Goal: Information Seeking & Learning: Find specific page/section

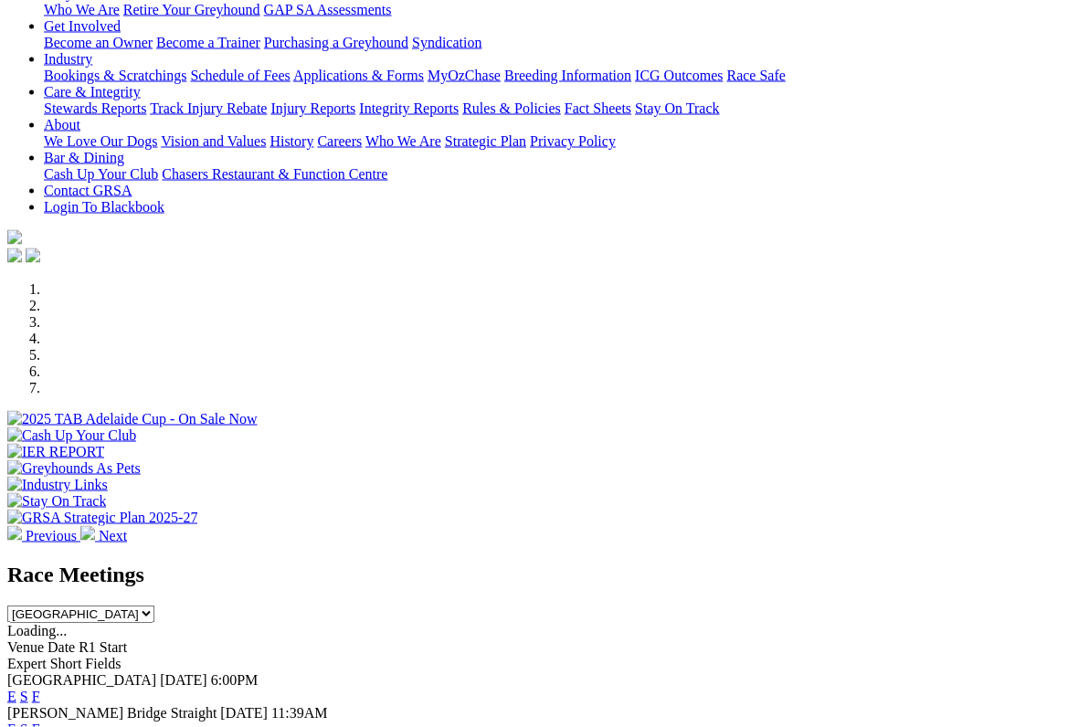
scroll to position [296, 0]
click at [40, 721] on link "F" at bounding box center [36, 729] width 8 height 16
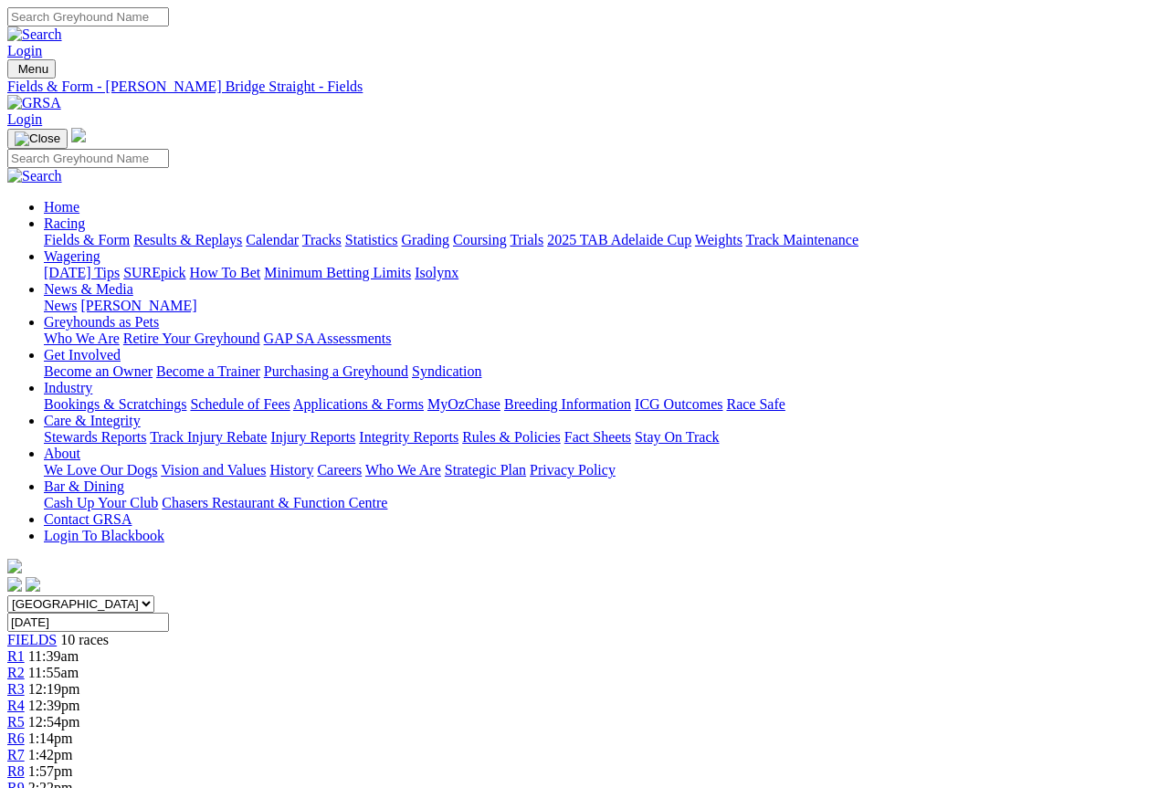
click at [103, 232] on link "Fields & Form" at bounding box center [87, 240] width 86 height 16
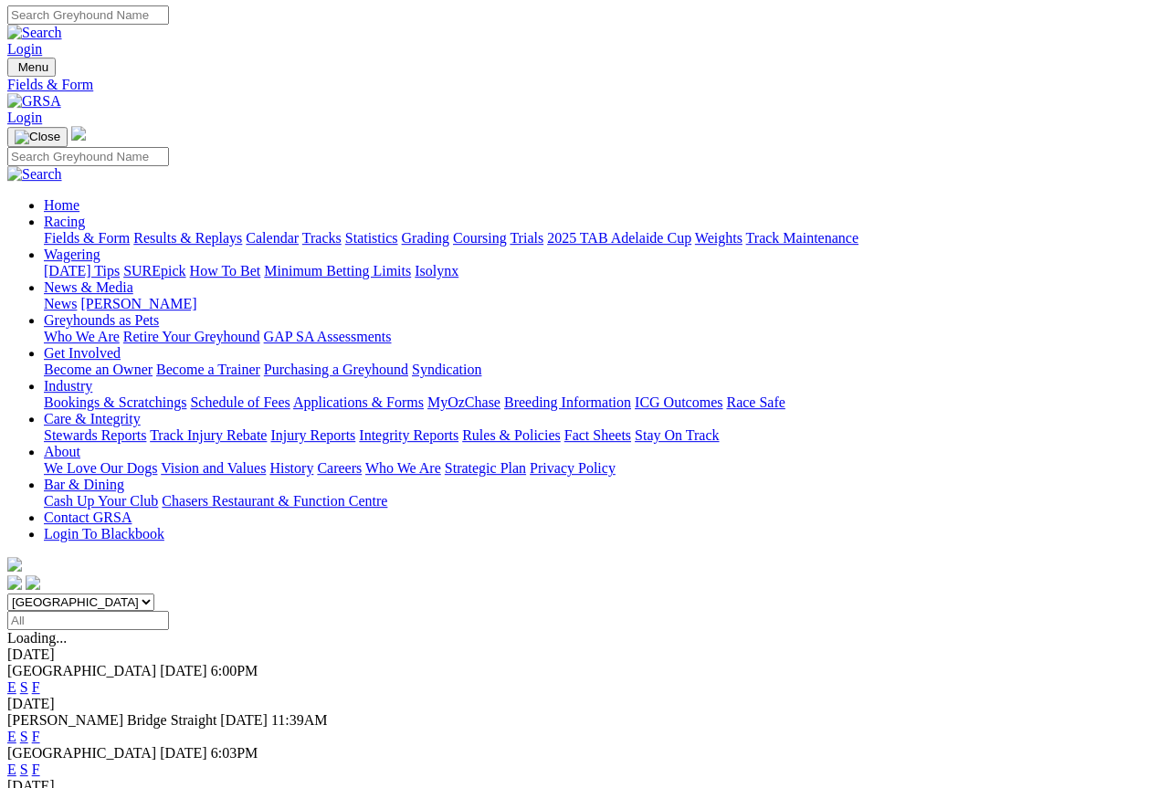
scroll to position [2, 0]
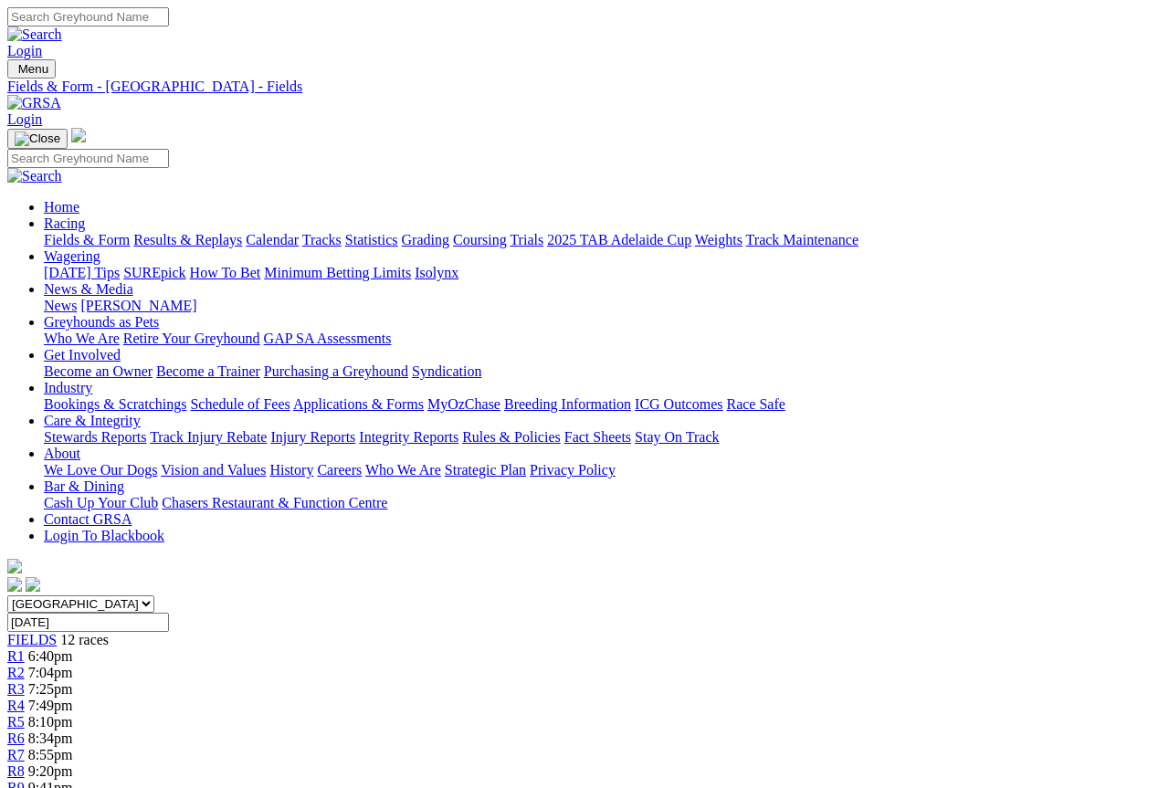
click at [71, 232] on link "Fields & Form" at bounding box center [87, 240] width 86 height 16
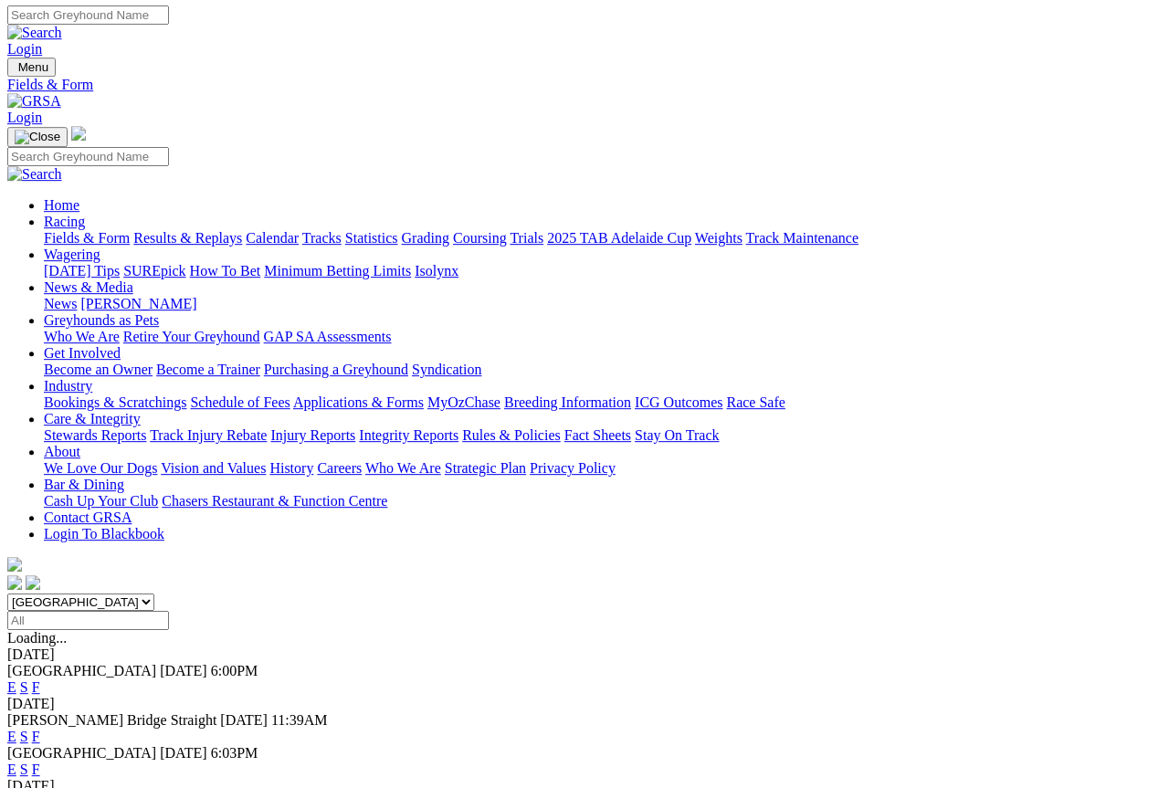
scroll to position [2, 0]
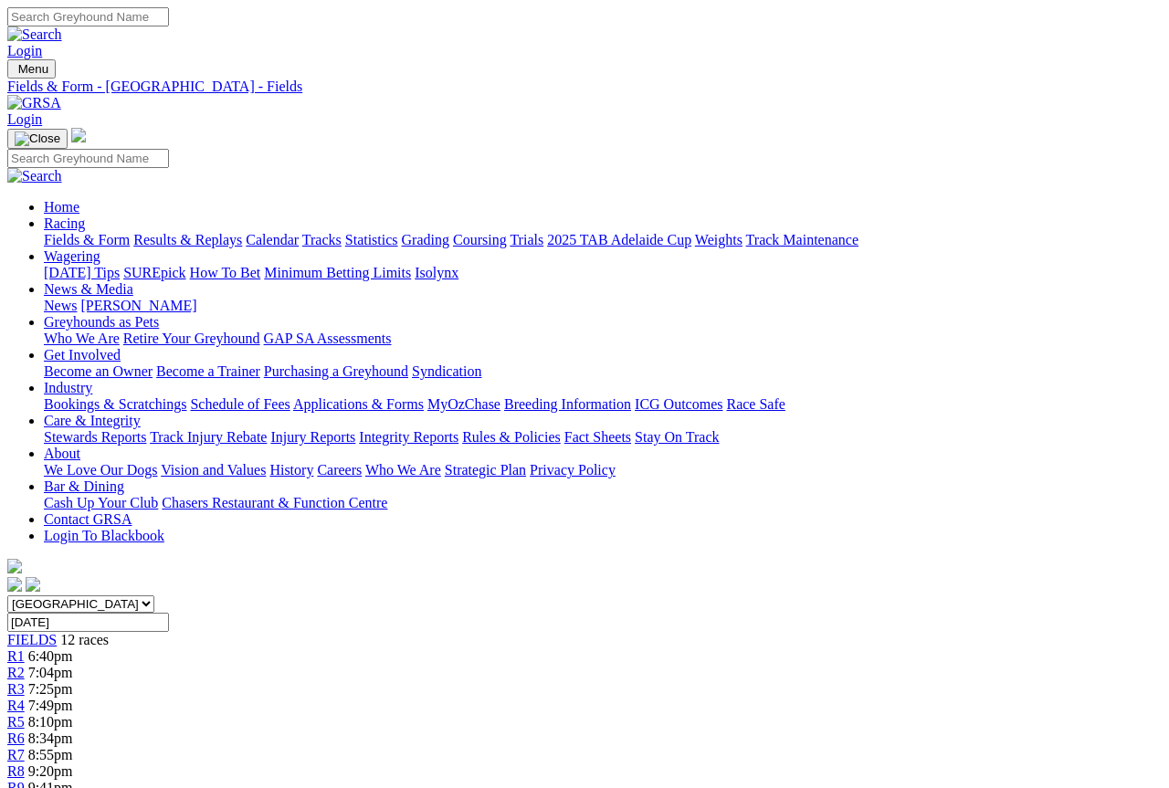
click at [74, 232] on link "Fields & Form" at bounding box center [87, 240] width 86 height 16
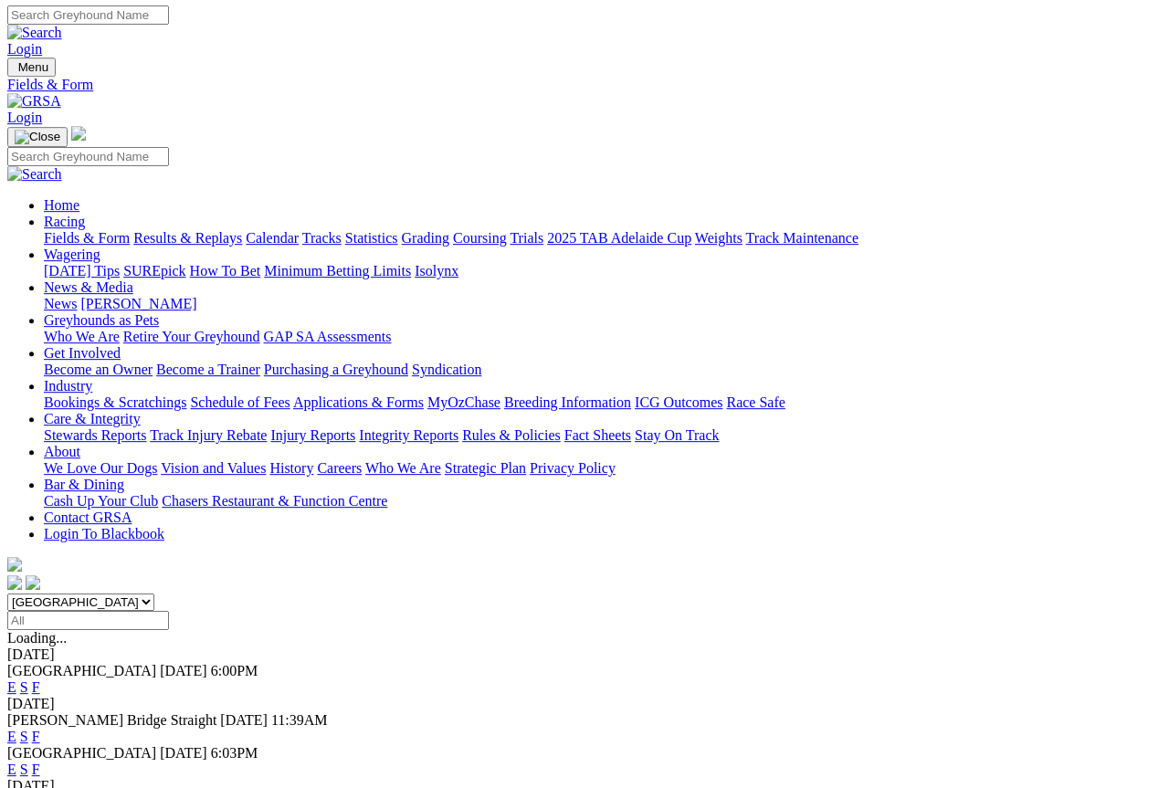
scroll to position [2, 0]
click at [40, 762] on link "F" at bounding box center [36, 770] width 8 height 16
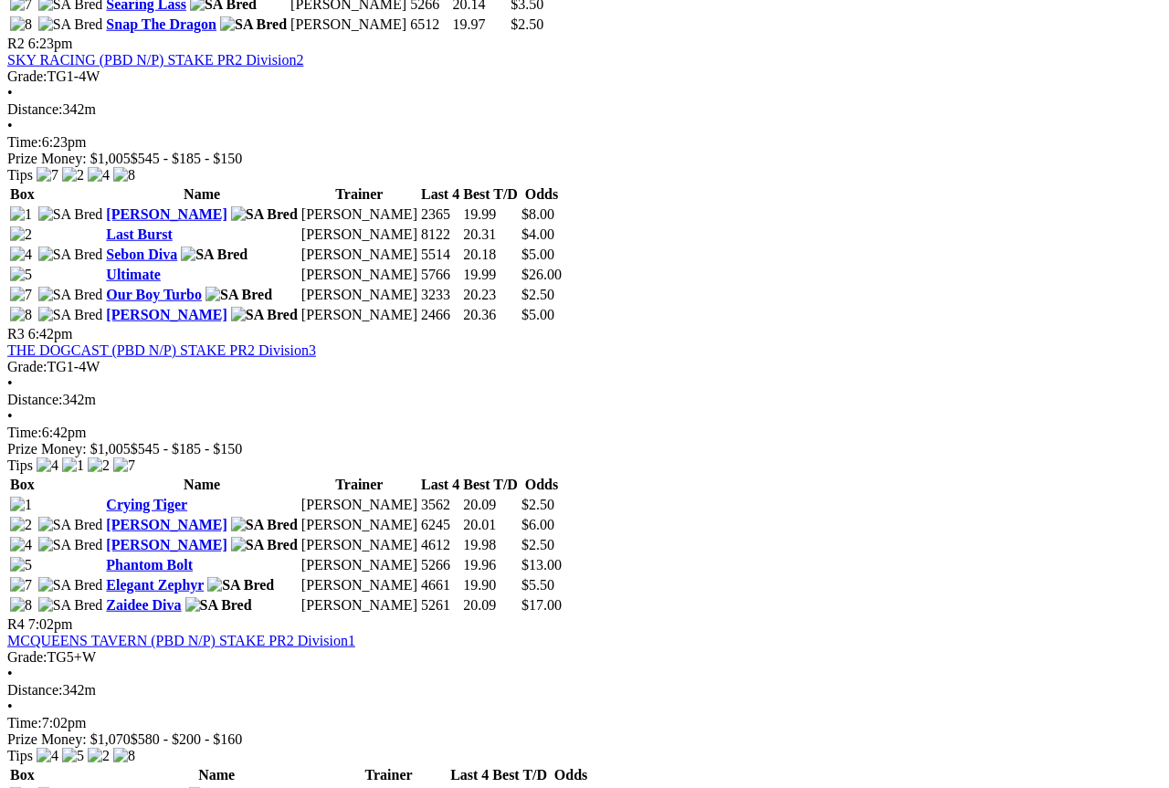
scroll to position [1225, 0]
